Goal: Task Accomplishment & Management: Manage account settings

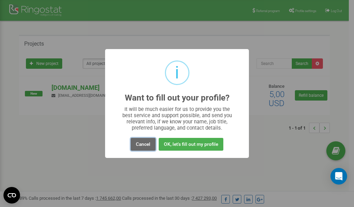
click at [143, 143] on button "Cancel" at bounding box center [143, 144] width 25 height 13
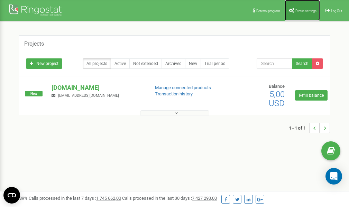
click at [300, 11] on span "Profile settings" at bounding box center [305, 11] width 21 height 4
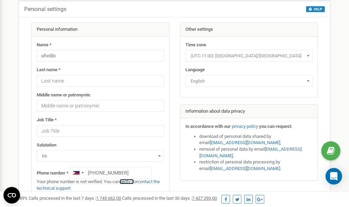
click at [127, 182] on link "verify it" at bounding box center [127, 181] width 14 height 5
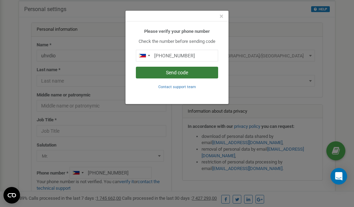
click at [178, 72] on button "Send code" at bounding box center [177, 73] width 82 height 12
